Goal: Communication & Community: Answer question/provide support

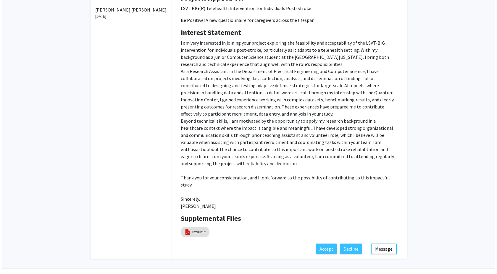
scroll to position [108, 0]
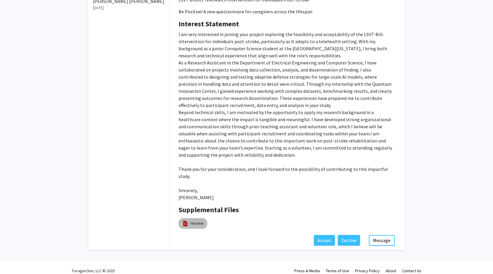
click at [196, 221] on link "resume" at bounding box center [197, 224] width 14 height 6
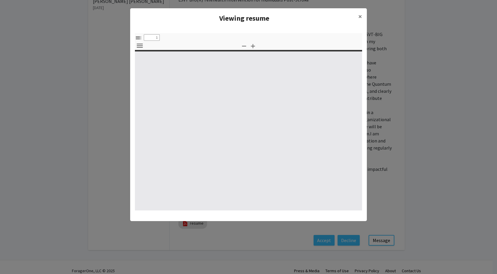
select select "custom"
type input "0"
select select "custom"
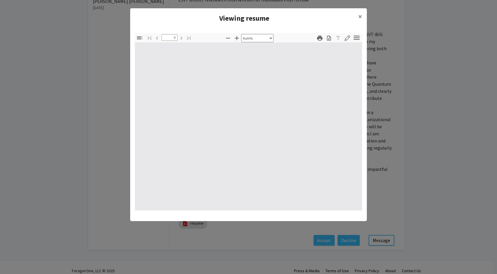
type input "1"
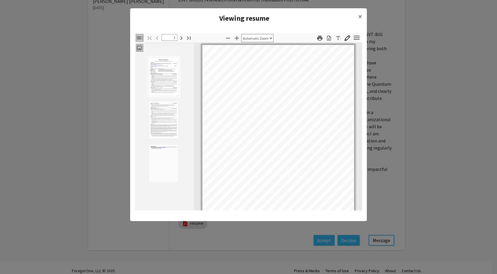
scroll to position [0, 0]
click at [237, 38] on icon "button" at bounding box center [237, 38] width 4 height 4
select select "custom"
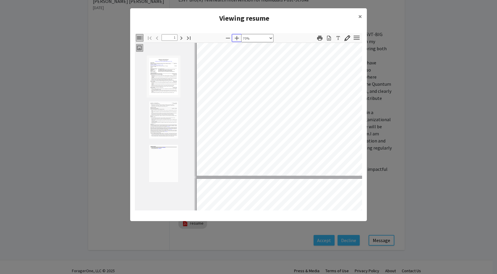
scroll to position [118, 0]
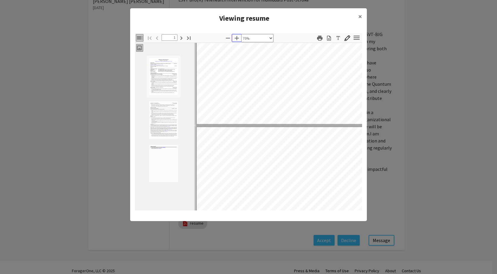
type input "2"
select select "custom"
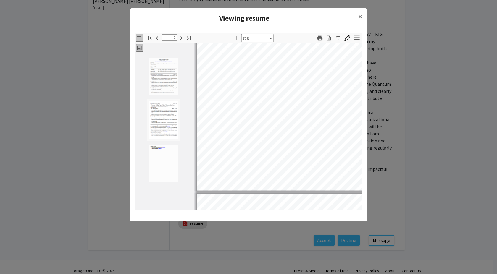
scroll to position [326, 0]
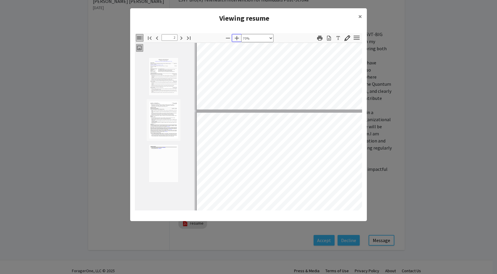
type input "3"
select select "custom"
type input "2"
select select "custom"
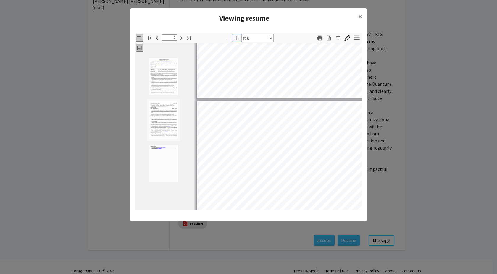
type input "1"
select select "custom"
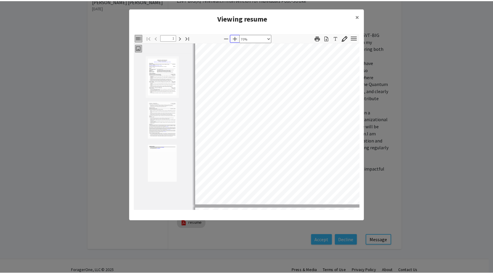
scroll to position [0, 0]
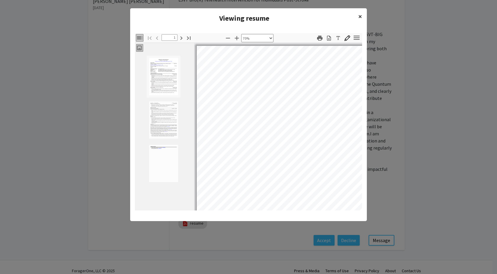
click at [360, 17] on span "×" at bounding box center [361, 16] width 4 height 9
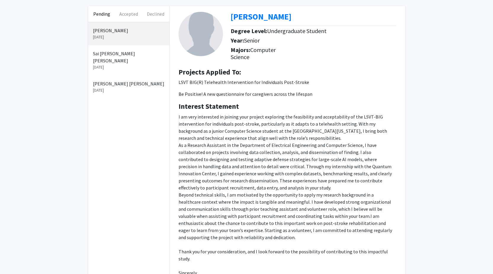
scroll to position [20, 0]
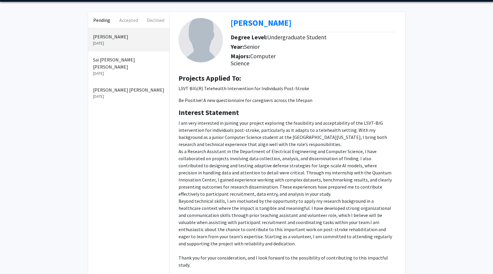
click at [123, 61] on p "Sai [PERSON_NAME] [PERSON_NAME]" at bounding box center [129, 63] width 72 height 14
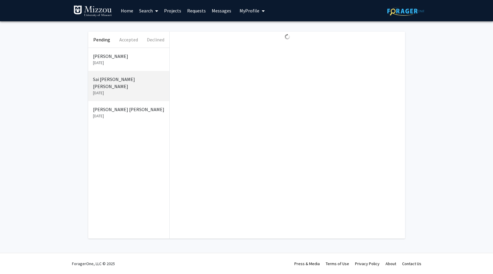
scroll to position [0, 0]
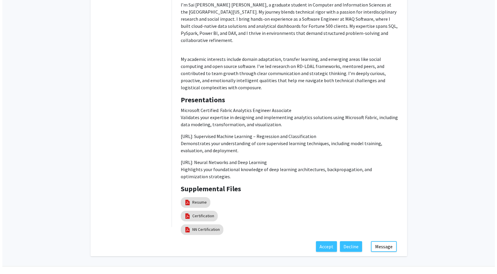
scroll to position [255, 0]
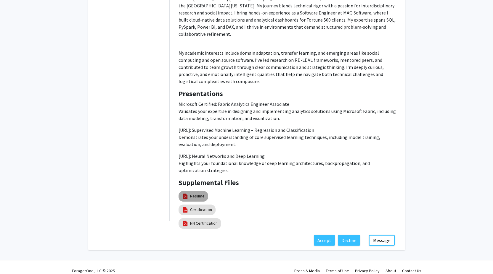
click at [202, 193] on link "Resume" at bounding box center [197, 196] width 15 height 6
select select "custom"
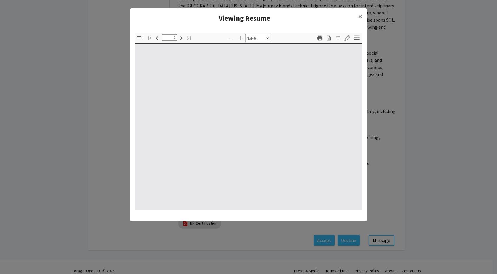
type input "0"
select select "custom"
type input "1"
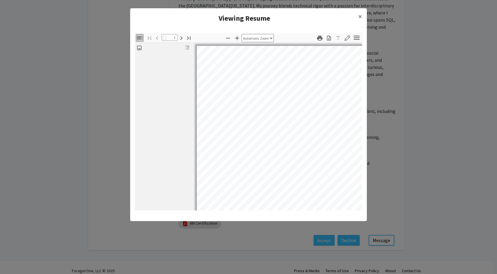
select select "auto"
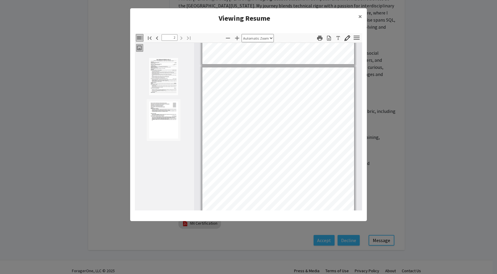
scroll to position [179, 0]
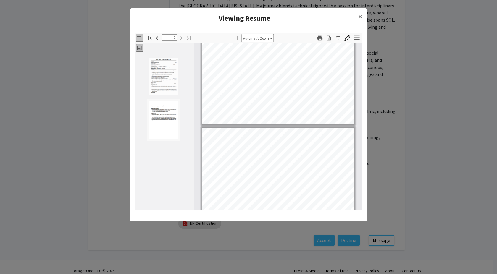
type input "1"
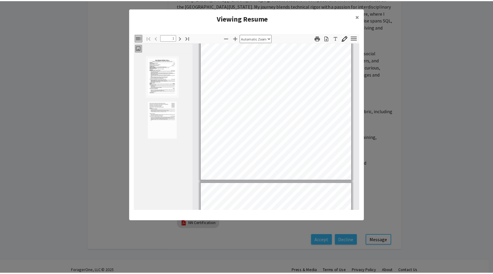
scroll to position [0, 0]
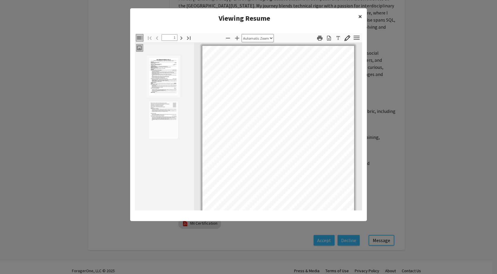
click at [360, 16] on span "×" at bounding box center [361, 16] width 4 height 9
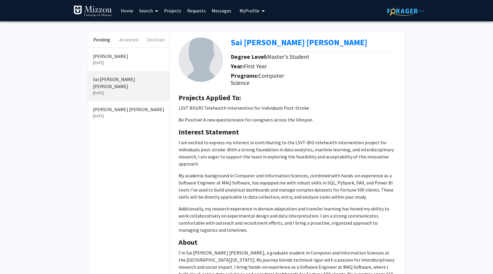
click at [123, 106] on p "[PERSON_NAME] [PERSON_NAME]" at bounding box center [129, 109] width 72 height 7
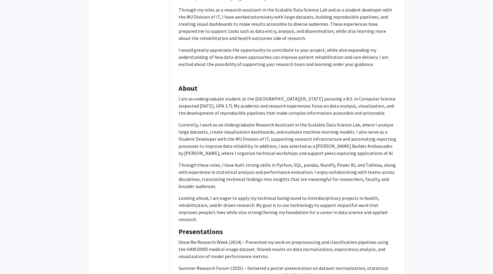
scroll to position [259, 0]
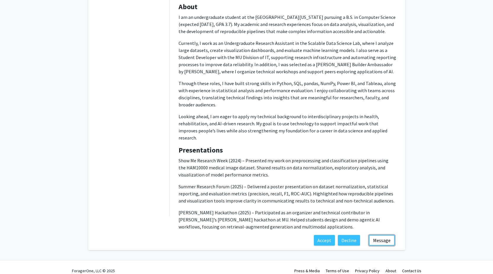
click at [389, 235] on button "Message" at bounding box center [382, 240] width 26 height 11
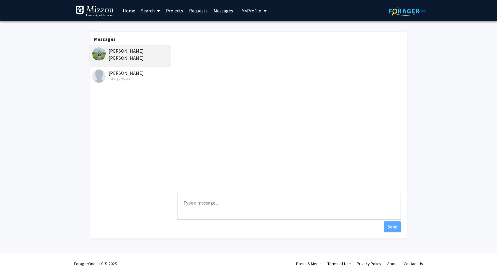
click at [129, 50] on div "[PERSON_NAME] [PERSON_NAME]" at bounding box center [130, 54] width 77 height 14
click at [206, 208] on textarea "Type a message" at bounding box center [289, 206] width 224 height 27
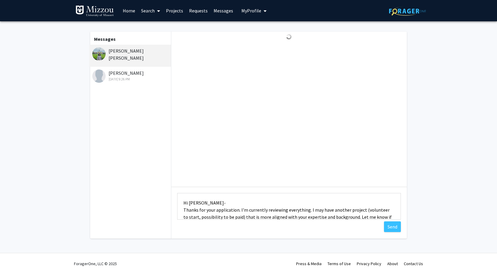
drag, startPoint x: 213, startPoint y: 211, endPoint x: 156, endPoint y: 173, distance: 68.4
click at [156, 173] on div "Messages [PERSON_NAME] [PERSON_NAME] [DATE] 9:26 PM Type a message Hi [PERSON_N…" at bounding box center [248, 135] width 327 height 207
type textarea "Hi [PERSON_NAME]- Thanks for your application. I'm currently reviewing everythi…"
click at [391, 225] on button "Send" at bounding box center [392, 227] width 17 height 11
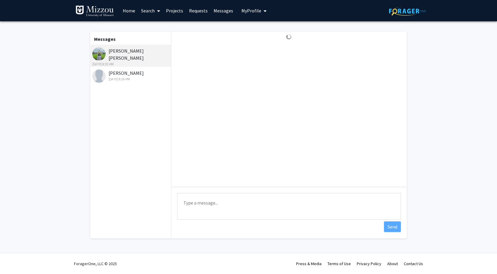
click at [137, 80] on div "[DATE] 9:26 PM" at bounding box center [130, 79] width 77 height 5
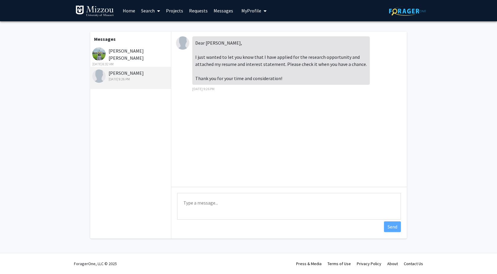
click at [230, 207] on textarea "Type a message" at bounding box center [289, 206] width 224 height 27
paste textarea "Hi [PERSON_NAME]- Thanks for your application. I'm currently reviewing everythi…"
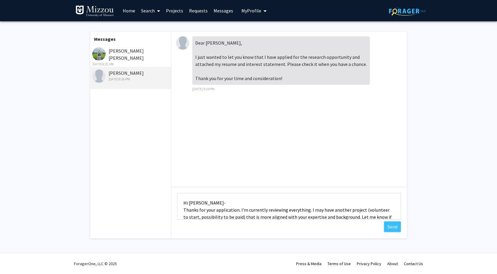
click at [205, 203] on textarea "Hi [PERSON_NAME]- Thanks for your application. I'm currently reviewing everythi…" at bounding box center [289, 206] width 224 height 27
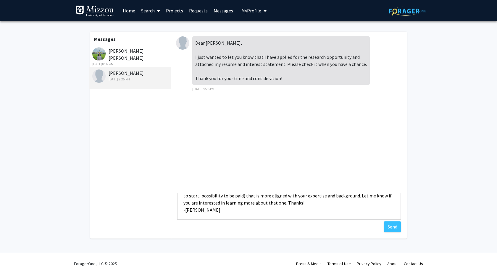
type textarea "Hi [PERSON_NAME]- Thanks for your application. I'm currently reviewing everythi…"
click at [394, 225] on button "Send" at bounding box center [392, 227] width 17 height 11
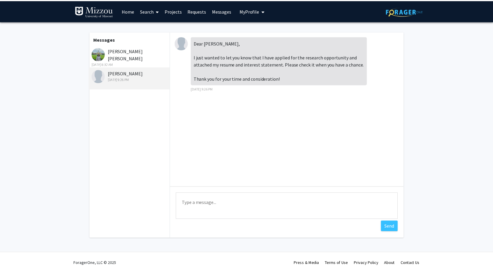
scroll to position [0, 0]
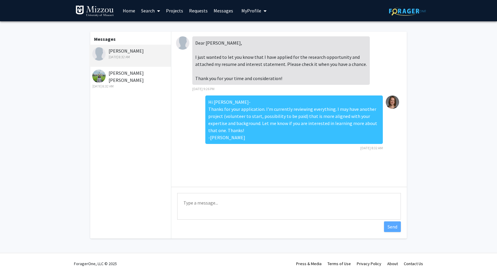
click at [127, 71] on div "[PERSON_NAME] [PERSON_NAME] [DATE] 8:32 AM" at bounding box center [130, 80] width 77 height 20
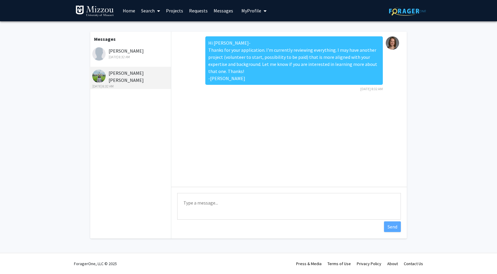
click at [132, 57] on div "[DATE] 8:32 AM" at bounding box center [130, 56] width 77 height 5
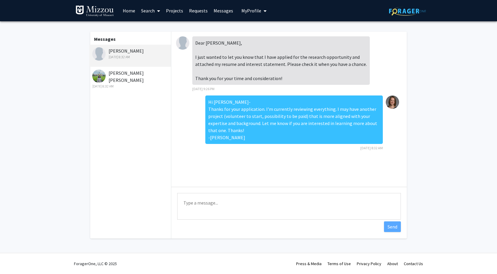
click at [201, 12] on link "Requests" at bounding box center [198, 10] width 25 height 21
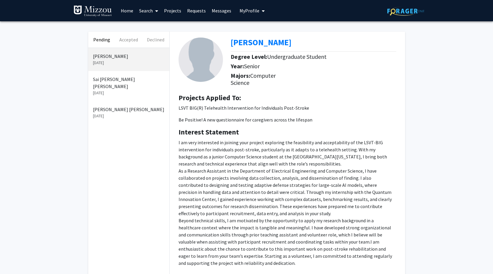
click at [120, 82] on p "Sai [PERSON_NAME] [PERSON_NAME]" at bounding box center [129, 83] width 72 height 14
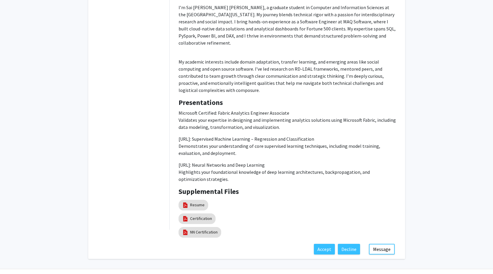
scroll to position [255, 0]
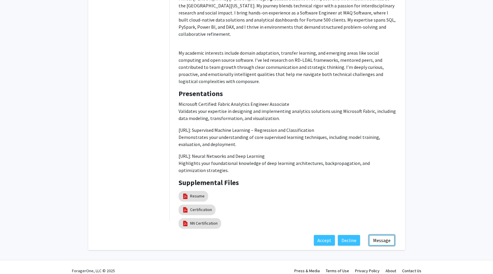
click at [382, 236] on button "Message" at bounding box center [382, 240] width 26 height 11
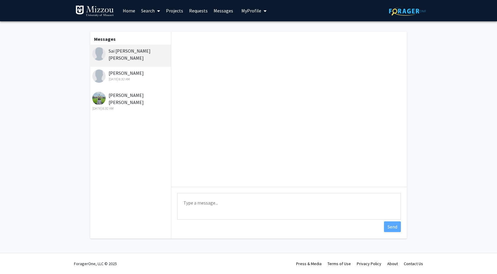
click at [220, 208] on textarea "Type a message" at bounding box center [289, 206] width 224 height 27
paste textarea "Hi [PERSON_NAME]- Thanks for your application. I'm currently reviewing everythi…"
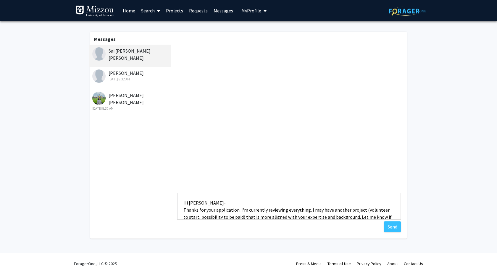
click at [205, 203] on textarea "Hi [PERSON_NAME]- Thanks for your application. I'm currently reviewing everythi…" at bounding box center [289, 206] width 224 height 27
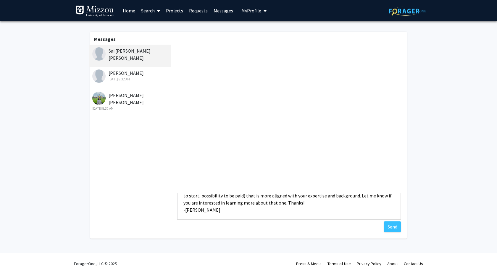
type textarea "Good morning- Thanks for your application. I'm currently reviewing everything. …"
click at [393, 230] on button "Send" at bounding box center [392, 227] width 17 height 11
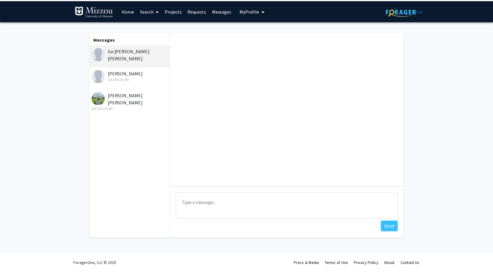
scroll to position [0, 0]
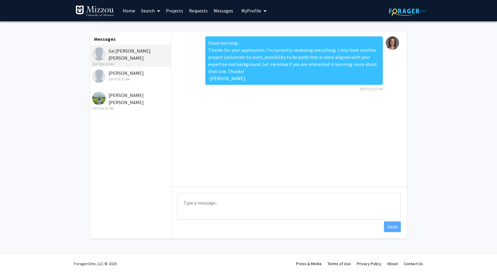
click at [148, 78] on div "[DATE] 8:32 AM" at bounding box center [130, 79] width 77 height 5
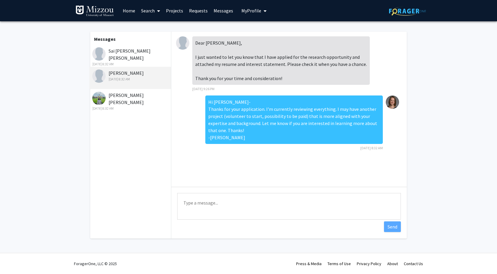
click at [141, 106] on div "[DATE] 8:32 AM" at bounding box center [130, 108] width 77 height 5
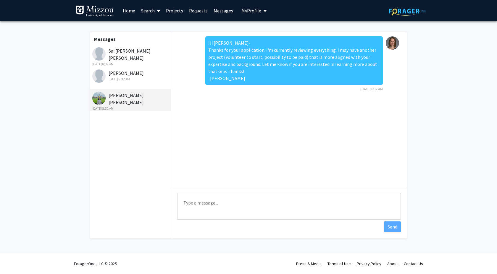
click at [211, 14] on link "Messages" at bounding box center [223, 10] width 25 height 21
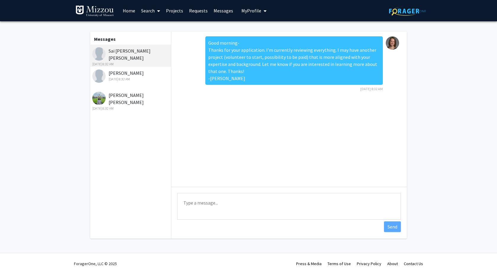
click at [196, 13] on link "Requests" at bounding box center [198, 10] width 25 height 21
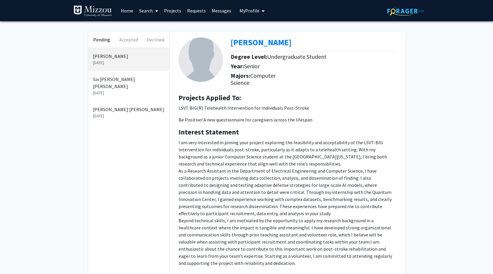
click at [254, 13] on span "My Profile" at bounding box center [250, 11] width 20 height 6
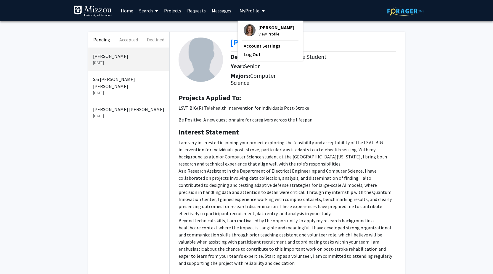
click at [173, 12] on link "Projects" at bounding box center [172, 10] width 23 height 21
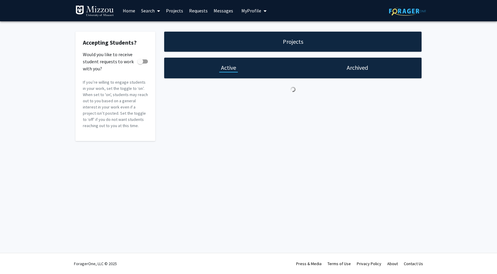
checkbox input "true"
